Goal: Information Seeking & Learning: Learn about a topic

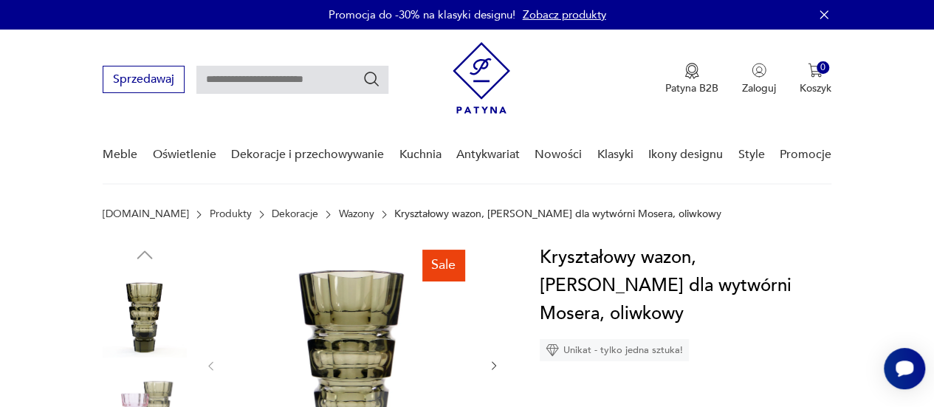
click at [339, 213] on link "Wazony" at bounding box center [356, 214] width 35 height 12
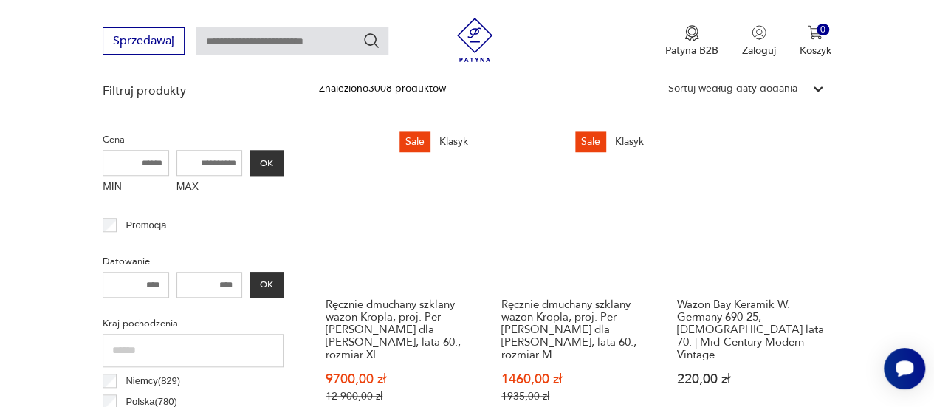
scroll to position [687, 0]
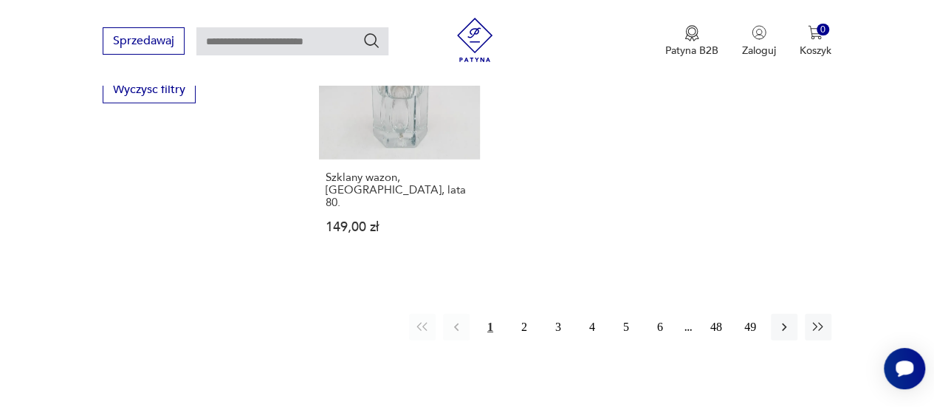
scroll to position [2164, 0]
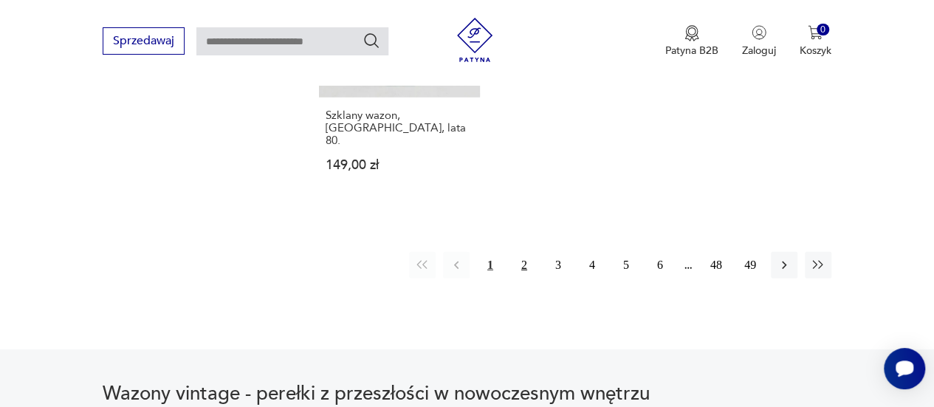
click at [523, 252] on button "2" at bounding box center [524, 265] width 27 height 27
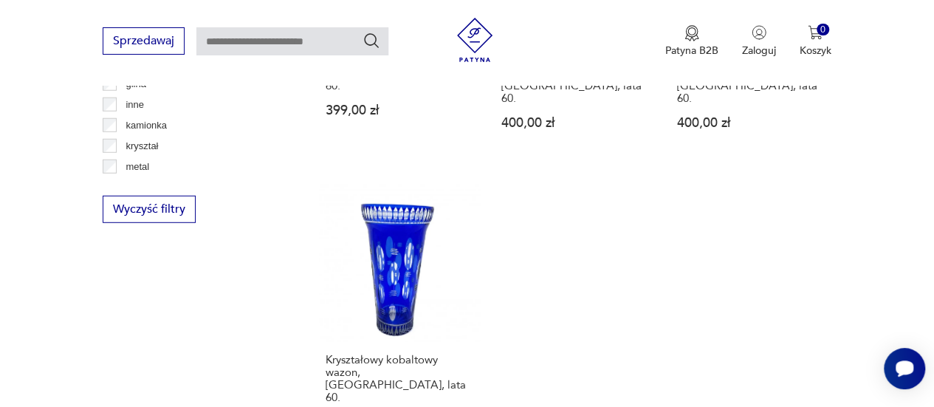
scroll to position [2017, 0]
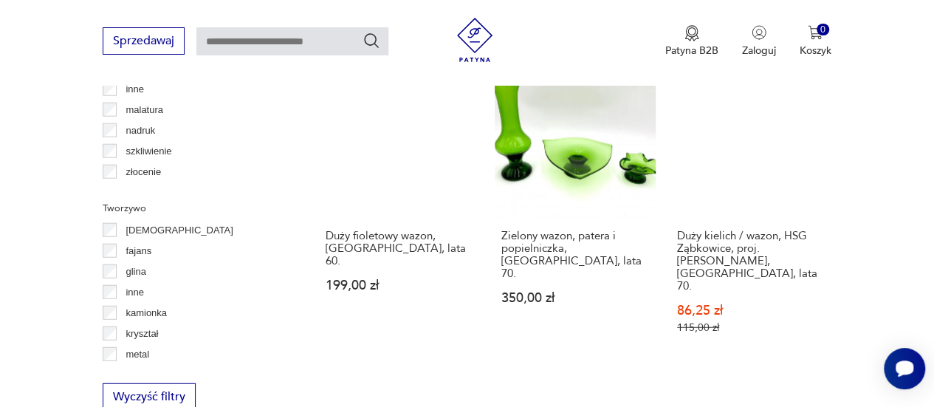
scroll to position [2090, 0]
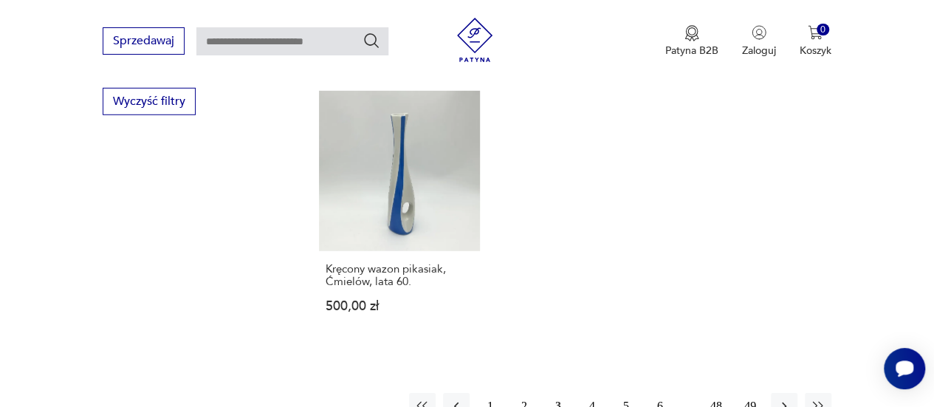
click at [591, 393] on button "4" at bounding box center [592, 406] width 27 height 27
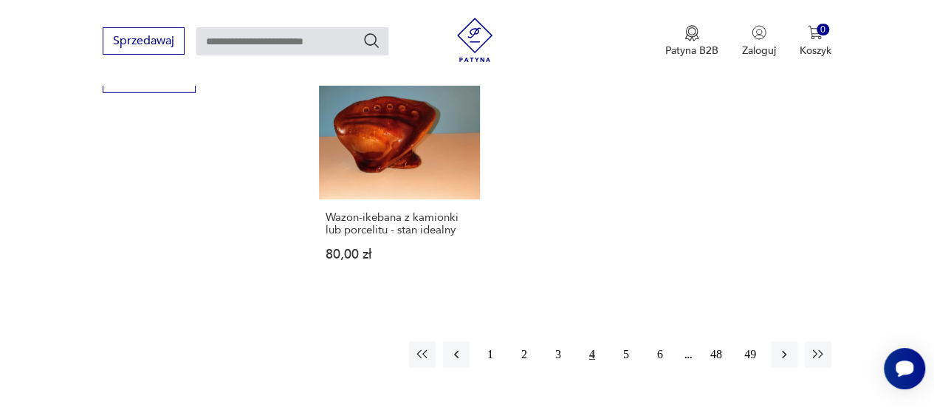
scroll to position [2238, 0]
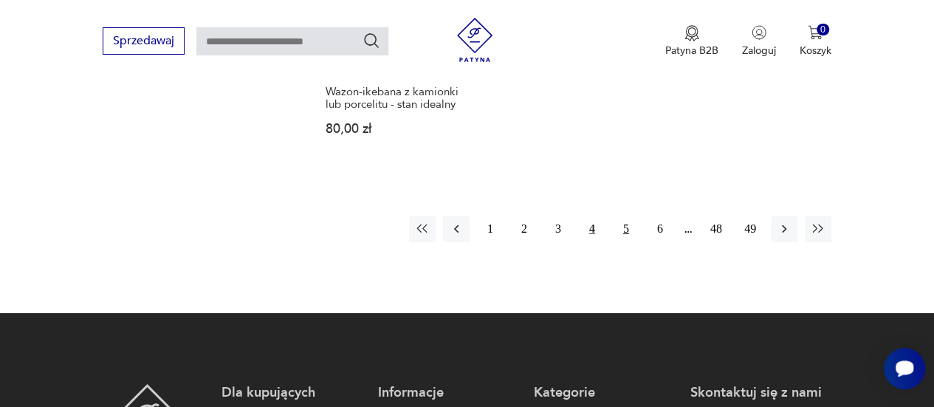
click at [628, 216] on button "5" at bounding box center [626, 229] width 27 height 27
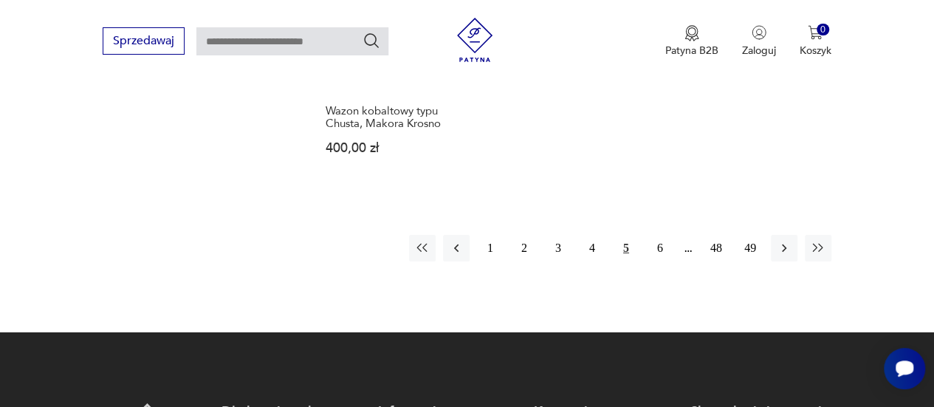
scroll to position [2386, 0]
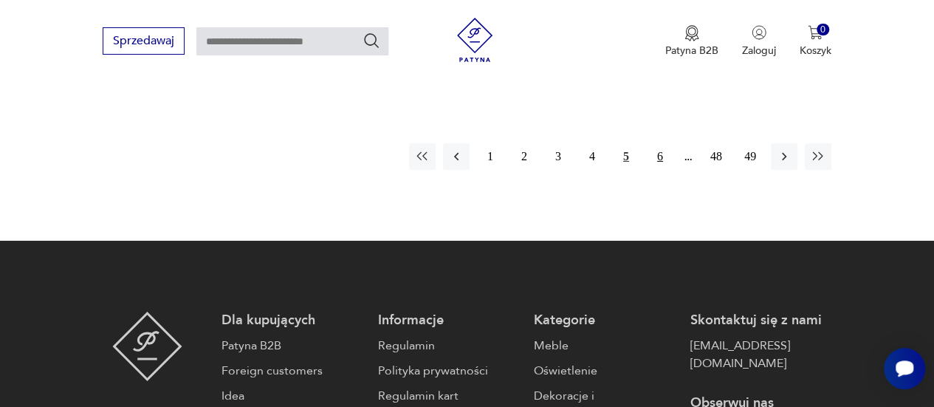
click at [658, 143] on button "6" at bounding box center [660, 156] width 27 height 27
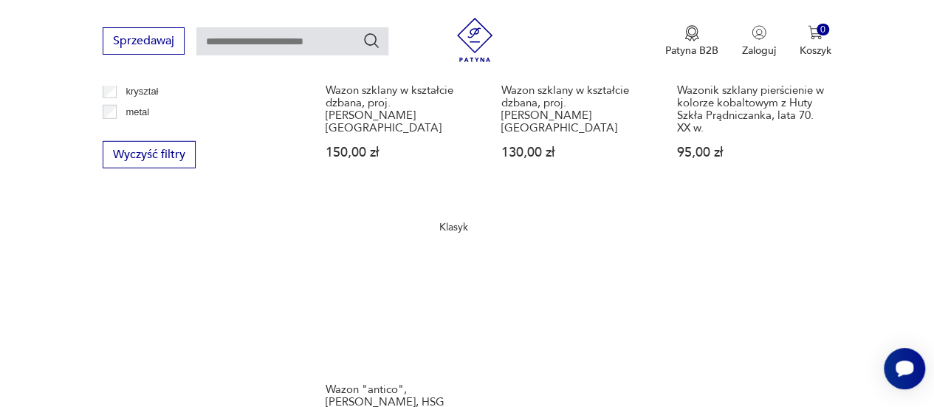
scroll to position [2238, 0]
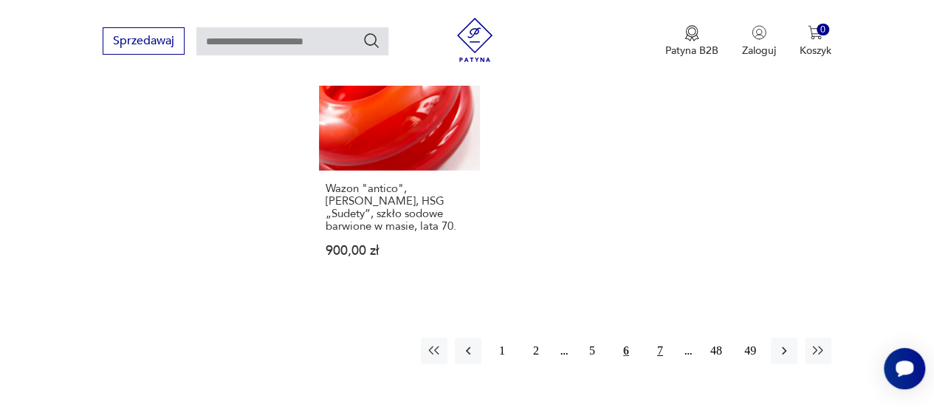
click at [662, 338] on button "7" at bounding box center [660, 351] width 27 height 27
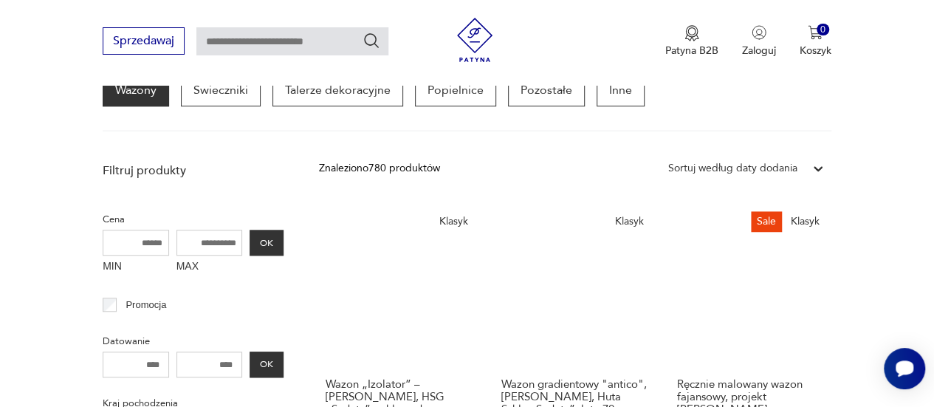
scroll to position [687, 0]
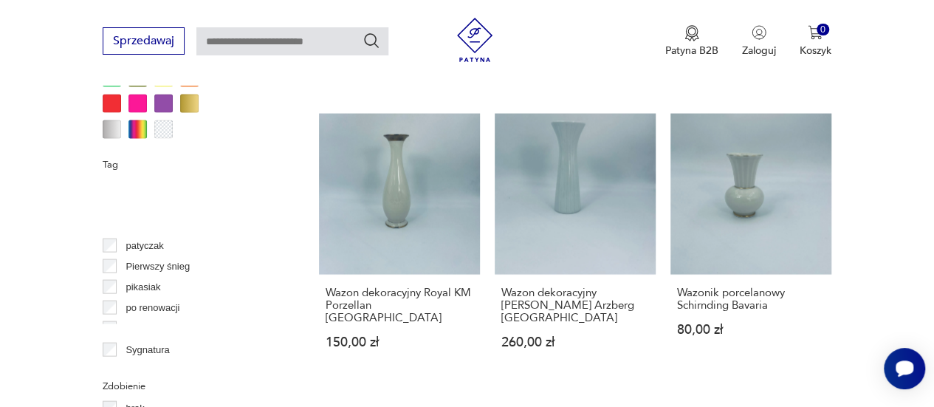
scroll to position [813, 0]
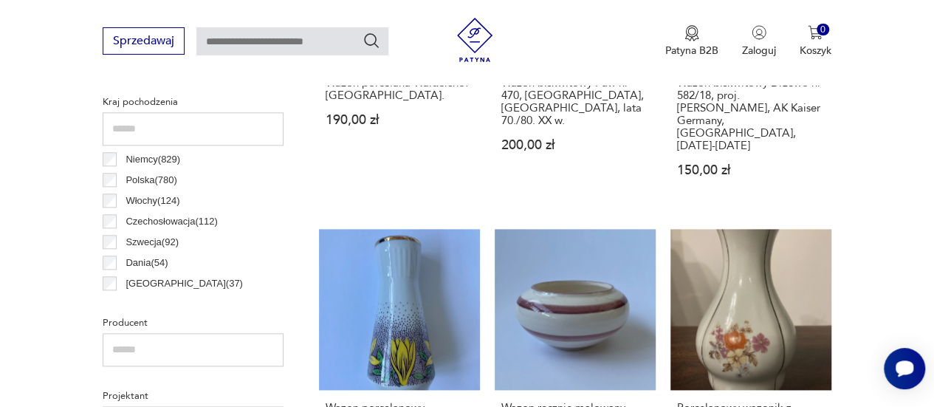
scroll to position [687, 0]
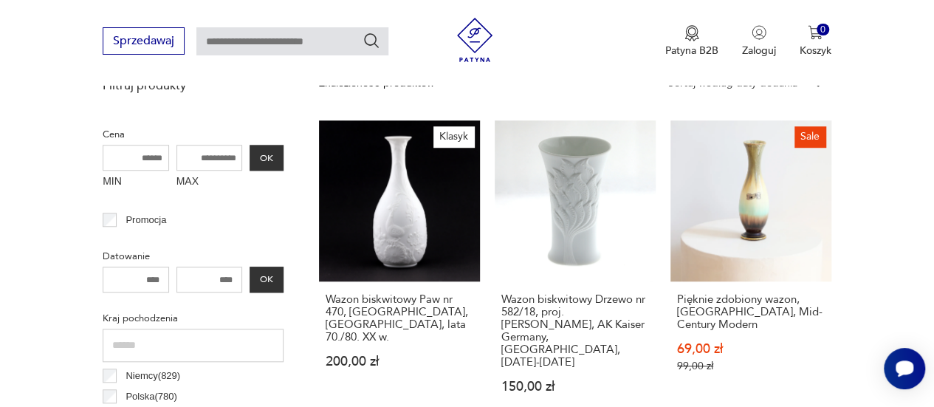
scroll to position [244, 0]
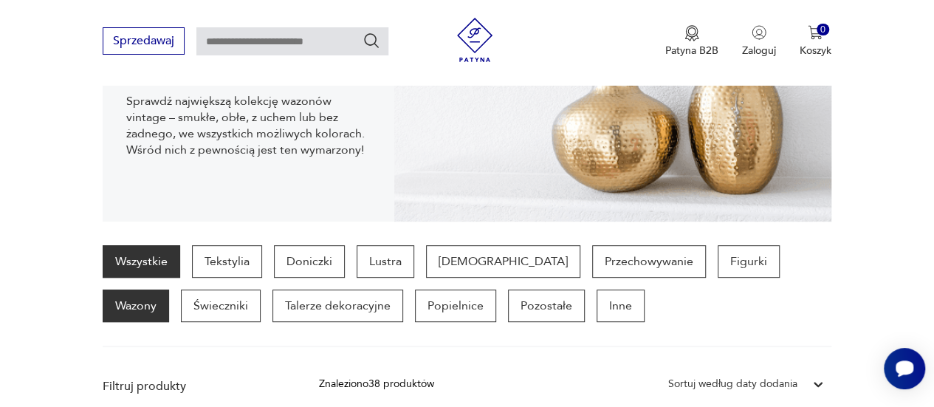
click at [163, 261] on link "Wszystkie" at bounding box center [142, 261] width 78 height 33
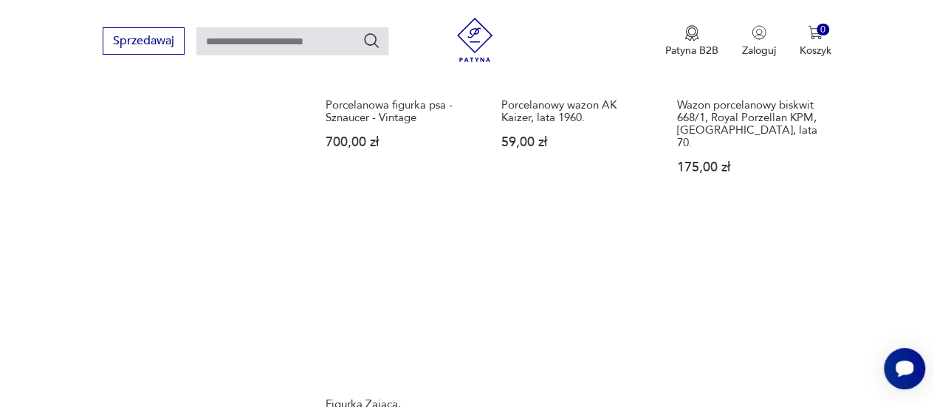
scroll to position [2141, 0]
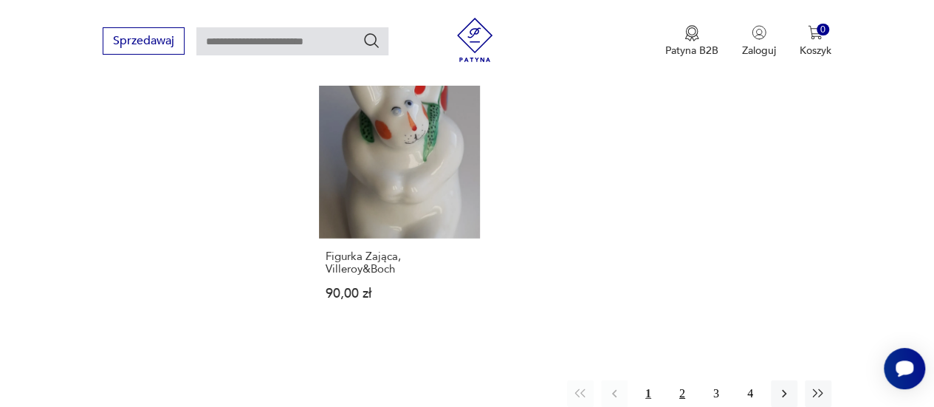
click at [681, 380] on button "2" at bounding box center [682, 393] width 27 height 27
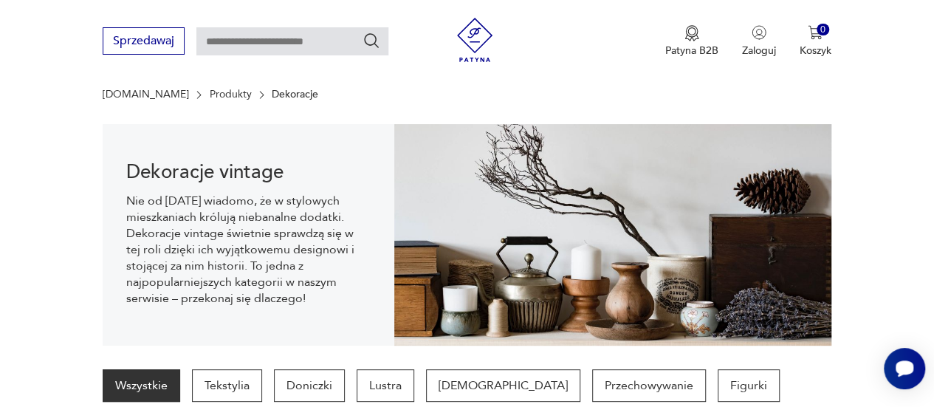
scroll to position [96, 0]
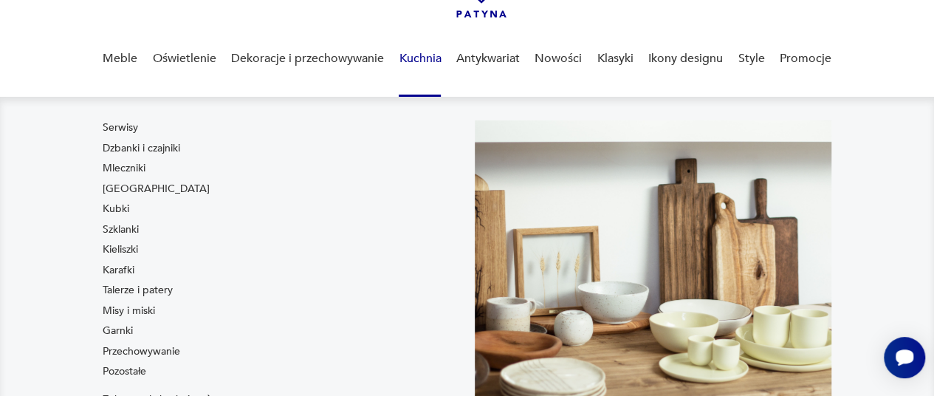
click at [428, 57] on link "Kuchnia" at bounding box center [420, 58] width 42 height 57
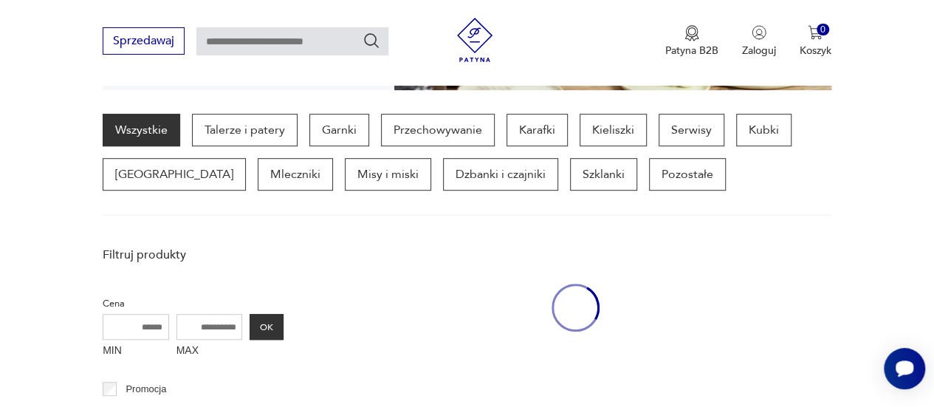
scroll to position [392, 0]
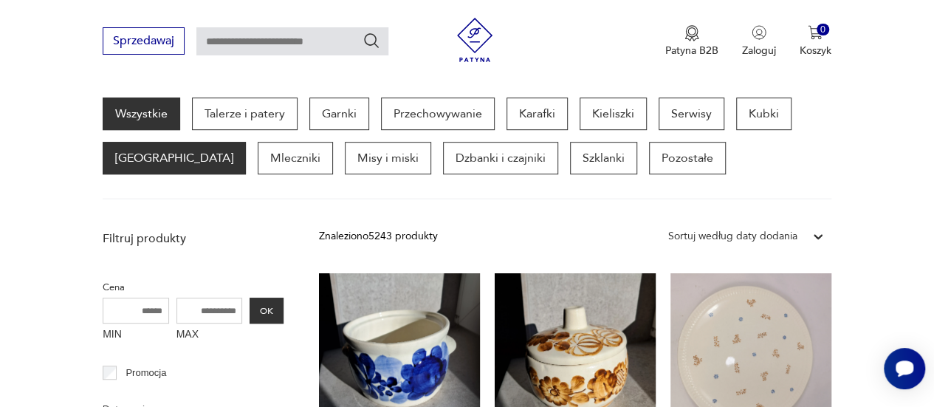
click at [134, 151] on p "Filiżanki" at bounding box center [174, 158] width 143 height 33
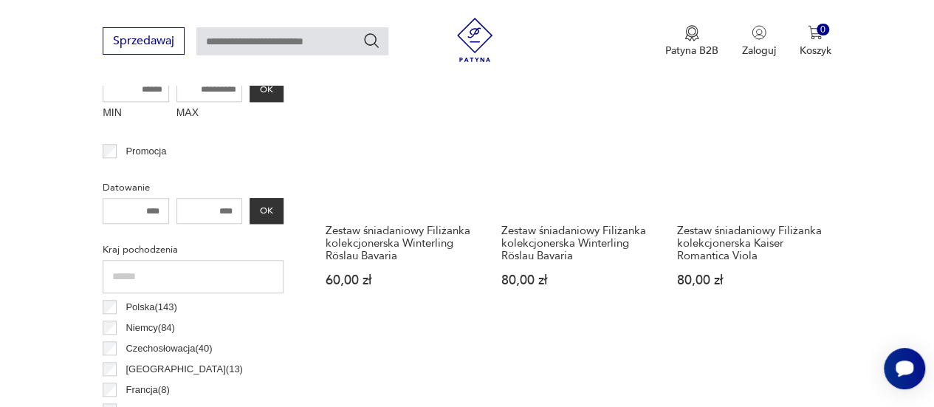
scroll to position [687, 0]
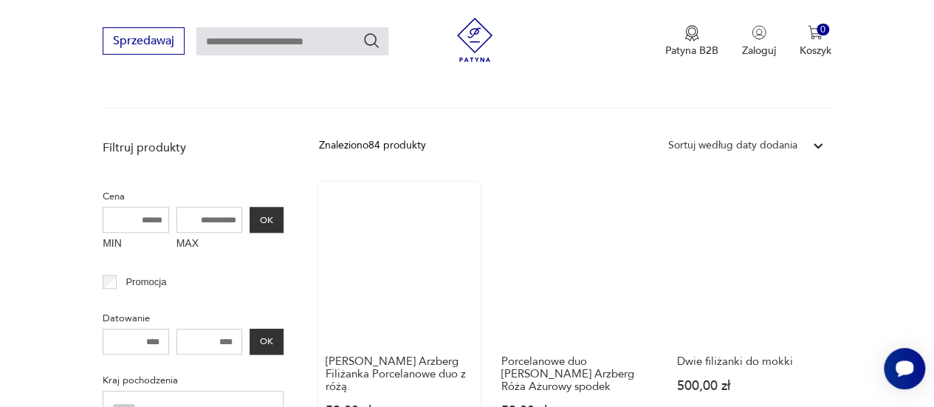
scroll to position [539, 0]
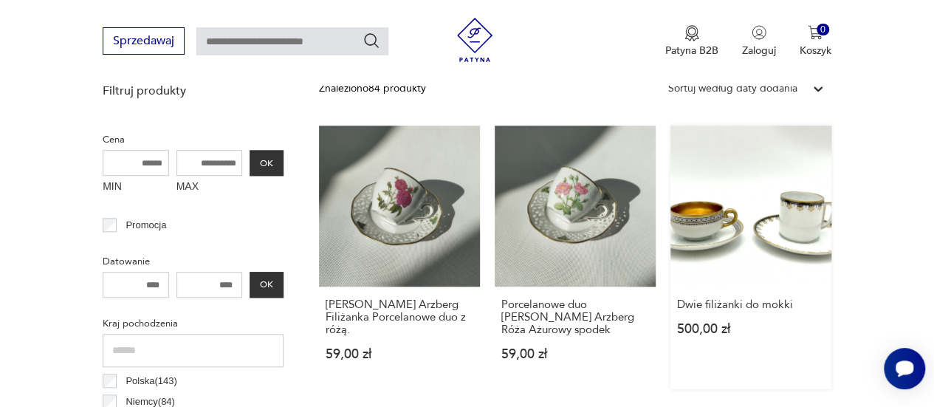
click at [742, 219] on link "Dwie filiżanki do mokki 500,00 zł" at bounding box center [751, 258] width 161 height 264
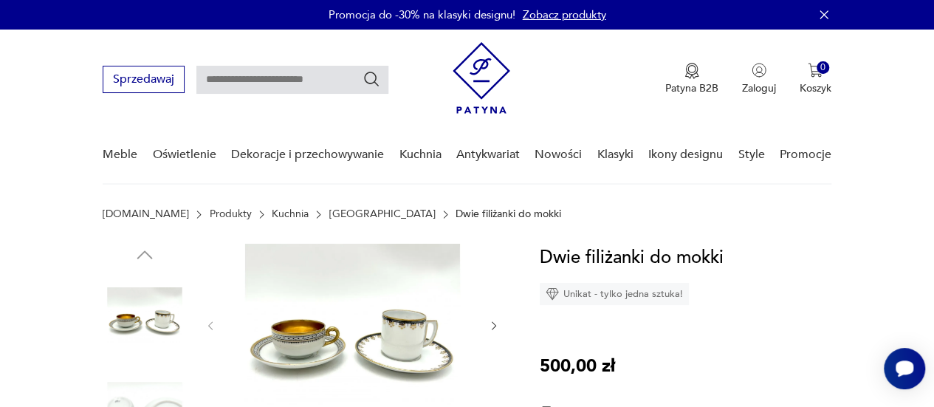
scroll to position [148, 0]
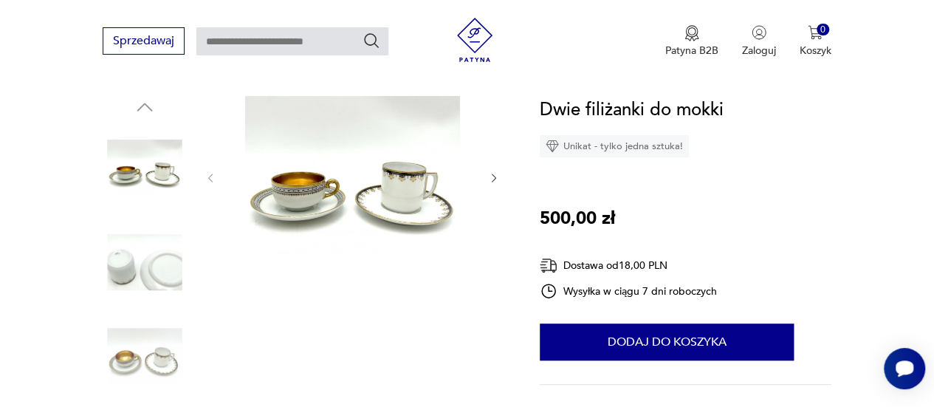
click at [125, 257] on img at bounding box center [145, 262] width 84 height 84
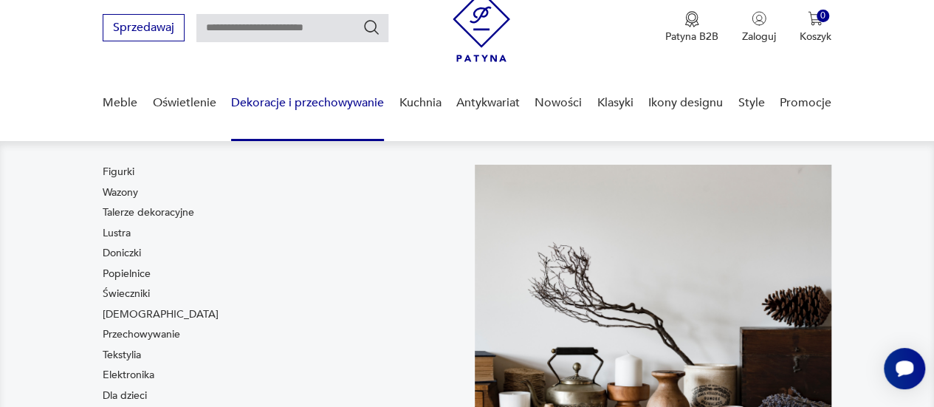
scroll to position [0, 0]
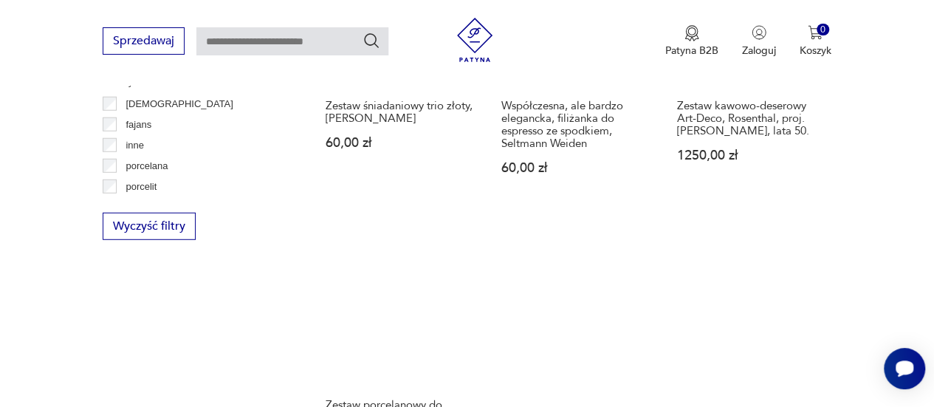
scroll to position [2090, 0]
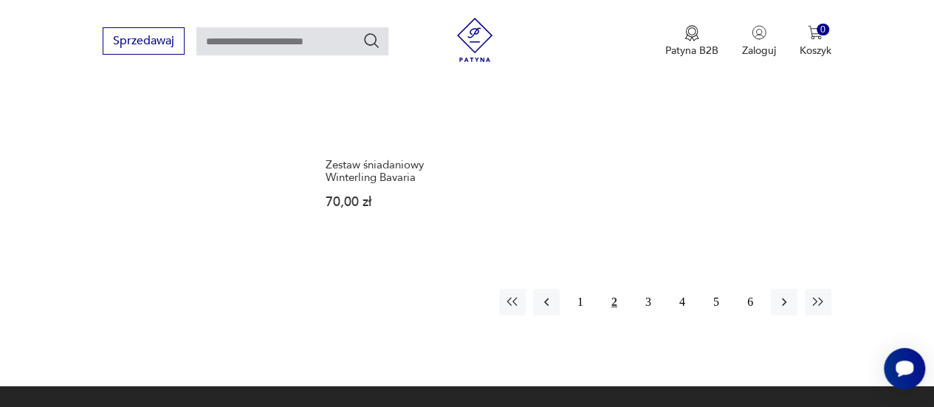
scroll to position [2312, 0]
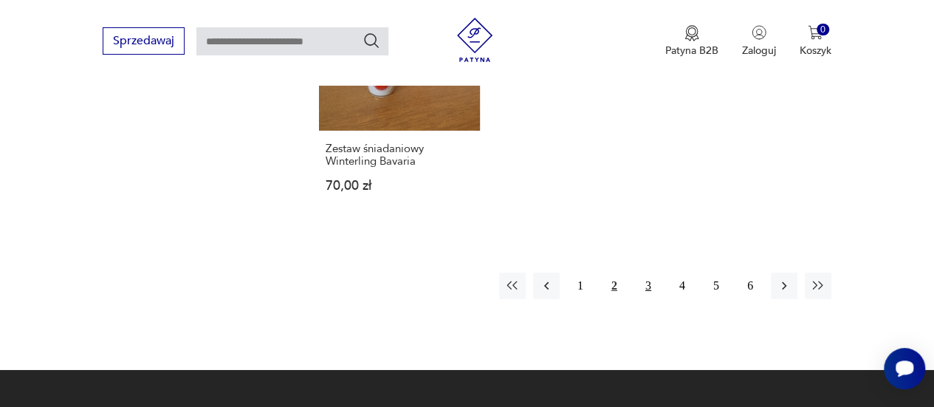
click at [649, 273] on button "3" at bounding box center [648, 286] width 27 height 27
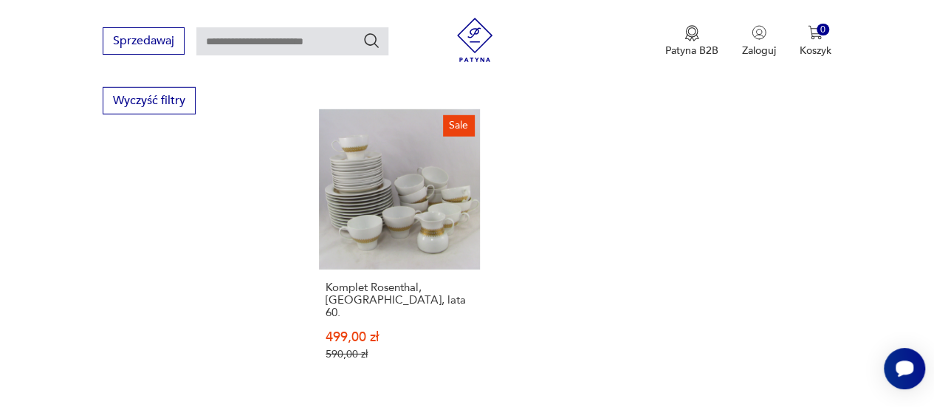
scroll to position [2090, 0]
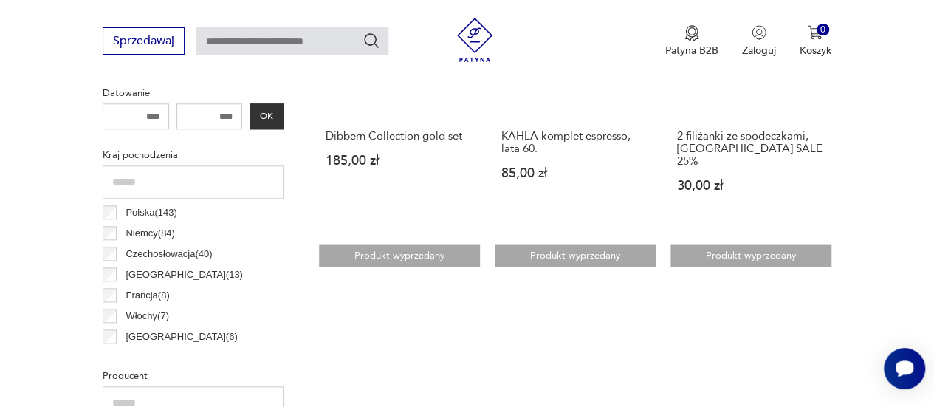
scroll to position [687, 0]
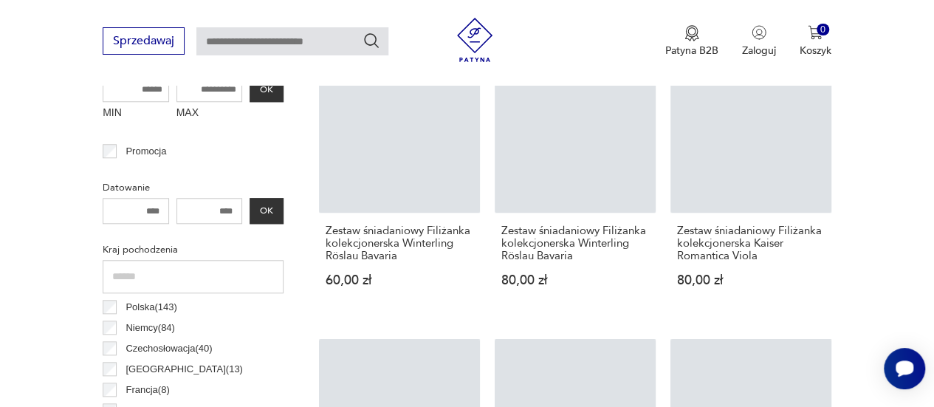
scroll to position [658, 0]
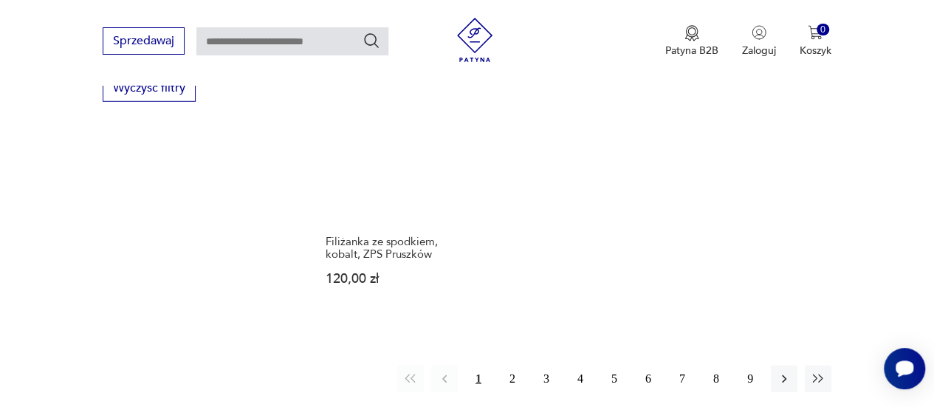
scroll to position [2164, 0]
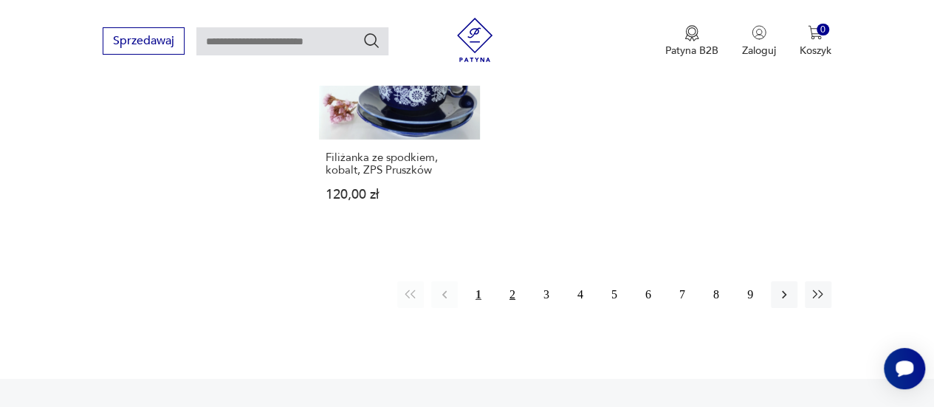
click at [509, 281] on button "2" at bounding box center [512, 294] width 27 height 27
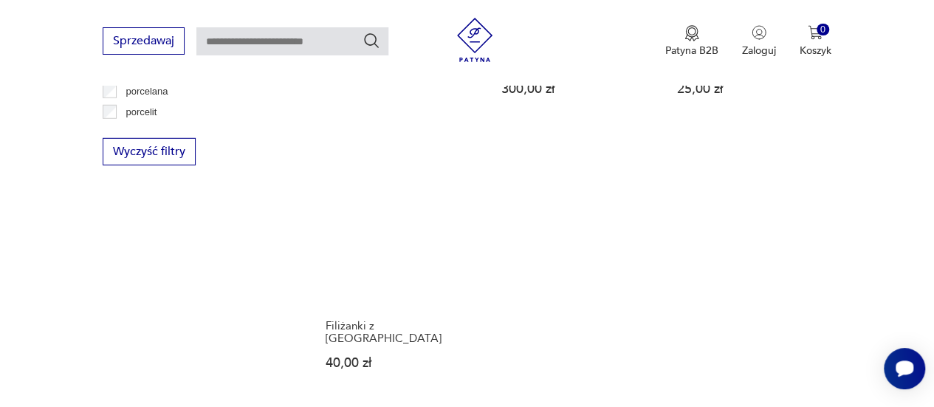
scroll to position [2164, 0]
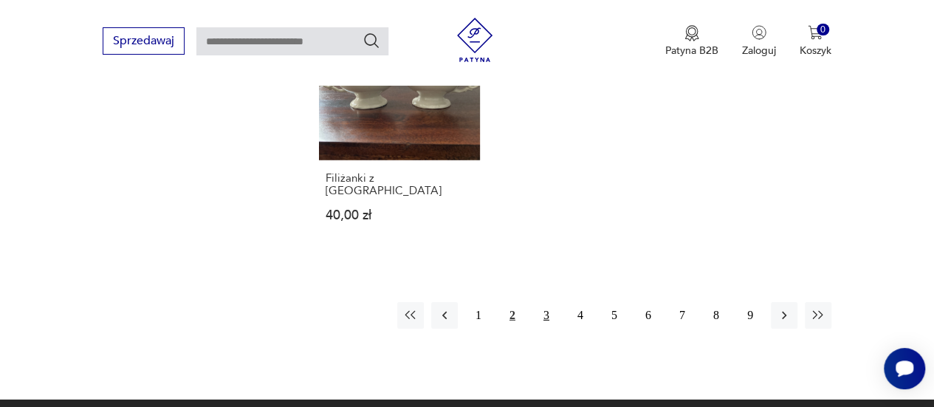
click at [547, 302] on button "3" at bounding box center [546, 315] width 27 height 27
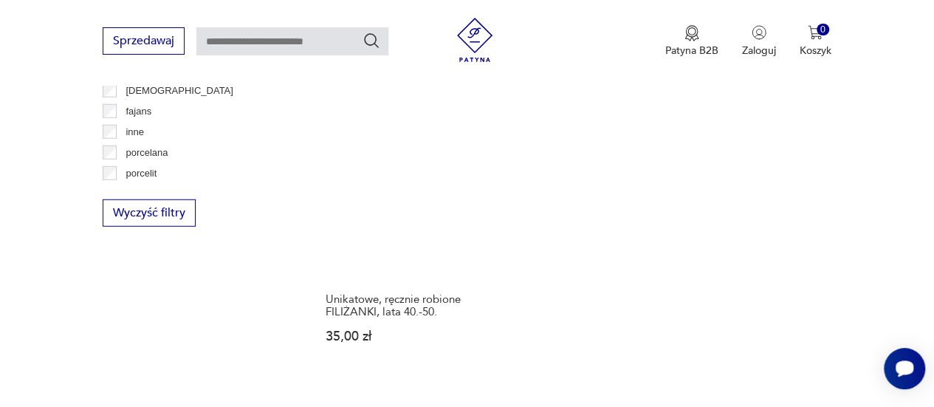
scroll to position [2017, 0]
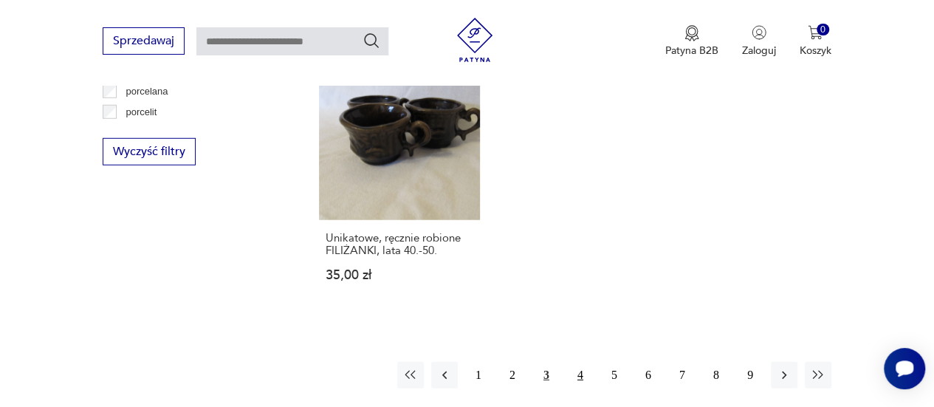
click at [581, 362] on button "4" at bounding box center [580, 375] width 27 height 27
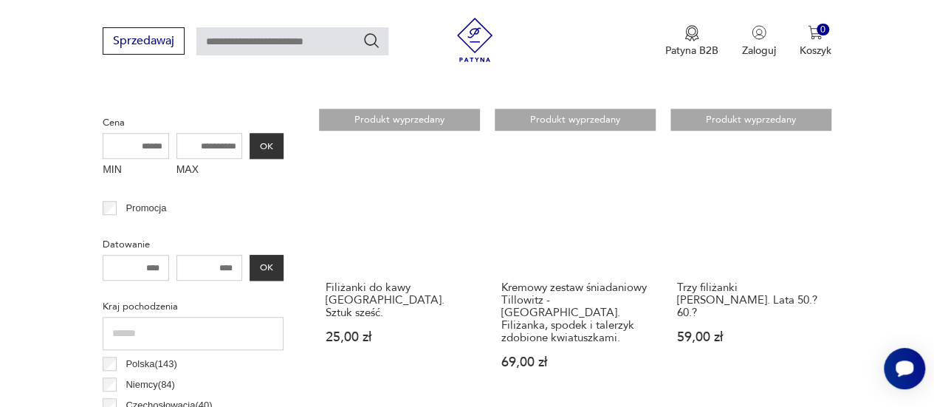
scroll to position [613, 0]
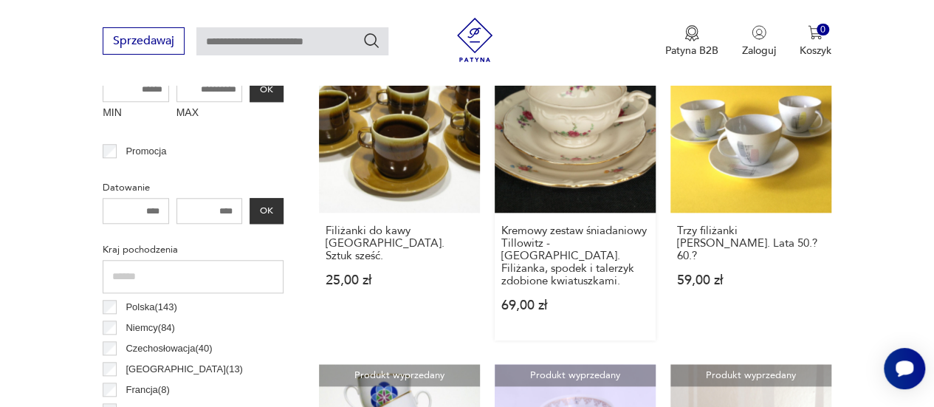
click at [583, 134] on link "Produkt wyprzedany Kremowy zestaw śniadaniowy Tillowitz - Tułowice. Filiżanka, …" at bounding box center [575, 196] width 161 height 289
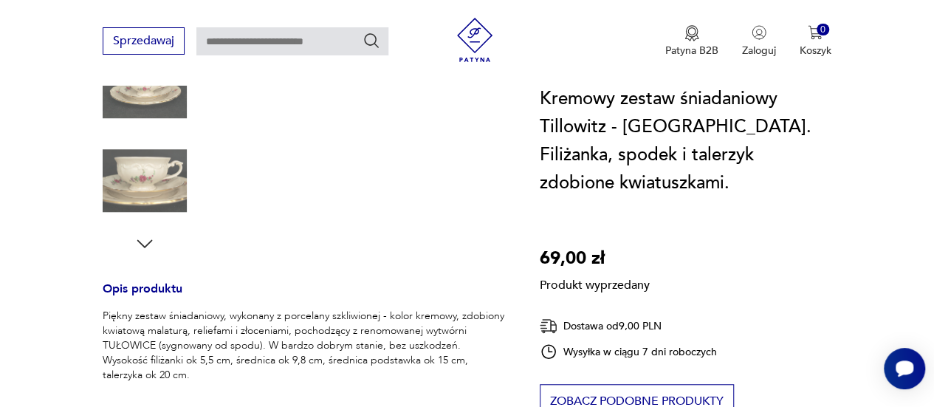
scroll to position [443, 0]
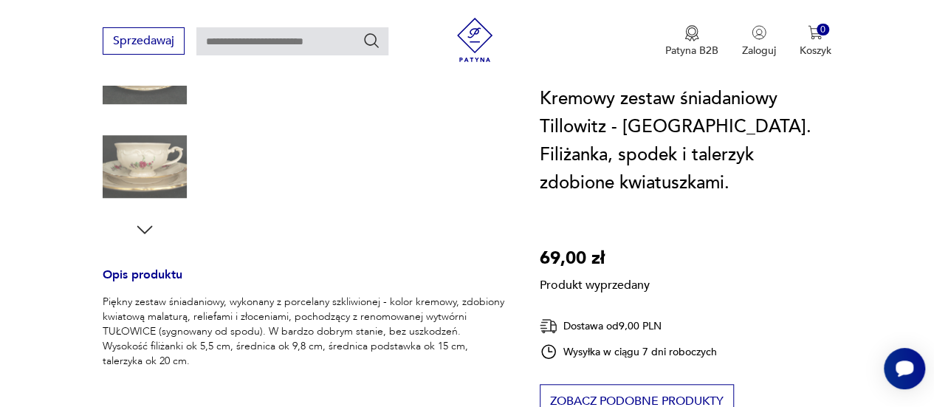
click at [145, 213] on div "Produkt wyprzedany Opis produktu Piękny zestaw śniadaniowy, wykonany z porcelan…" at bounding box center [304, 279] width 402 height 934
click at [145, 216] on div "Produkt wyprzedany Opis produktu Piękny zestaw śniadaniowy, wykonany z porcelan…" at bounding box center [304, 279] width 402 height 934
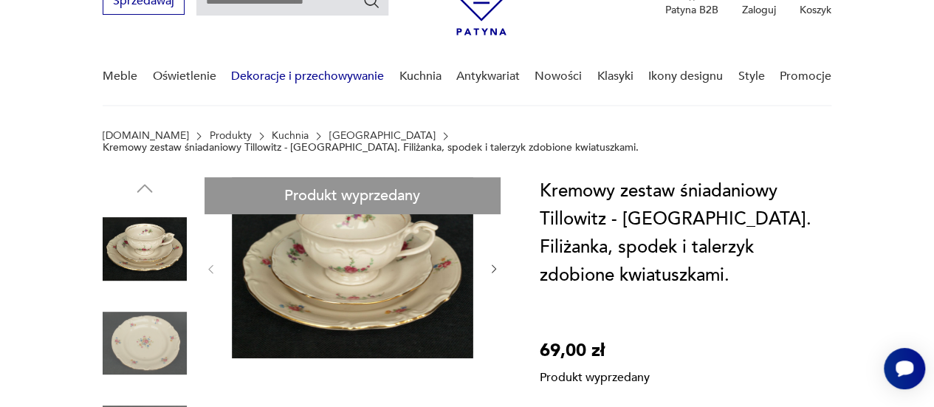
scroll to position [74, 0]
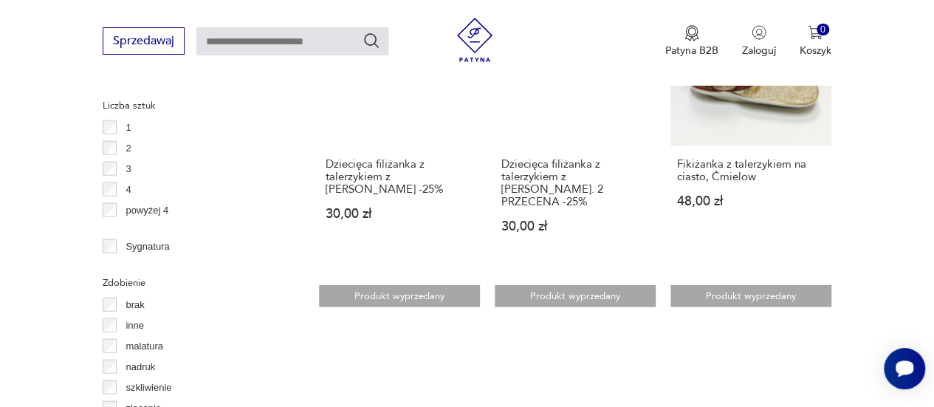
scroll to position [1573, 0]
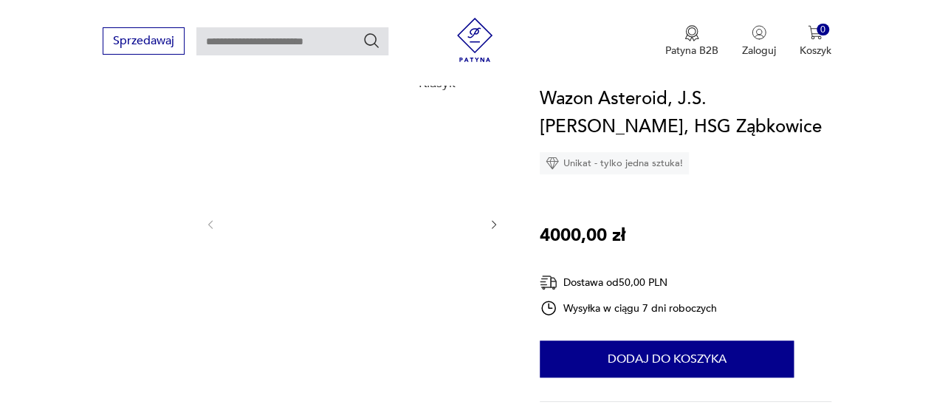
scroll to position [148, 0]
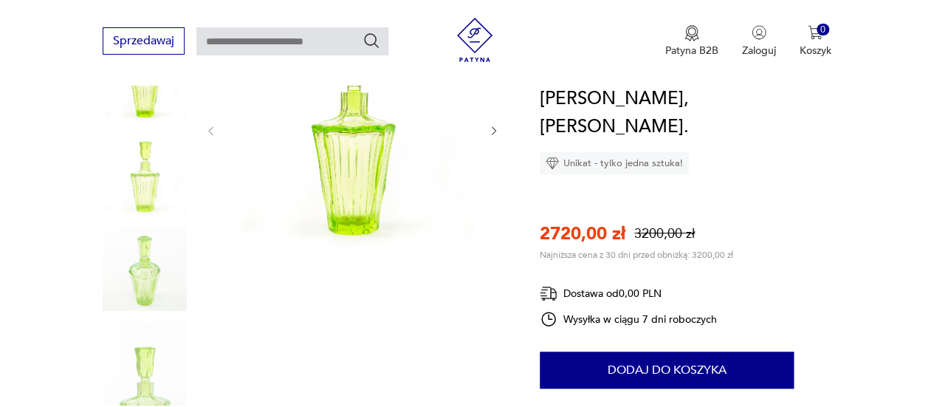
scroll to position [222, 0]
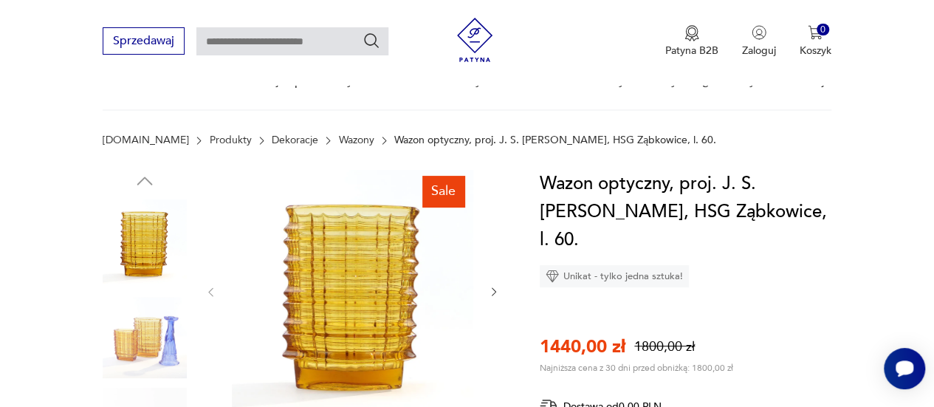
scroll to position [369, 0]
